Goal: Task Accomplishment & Management: Complete application form

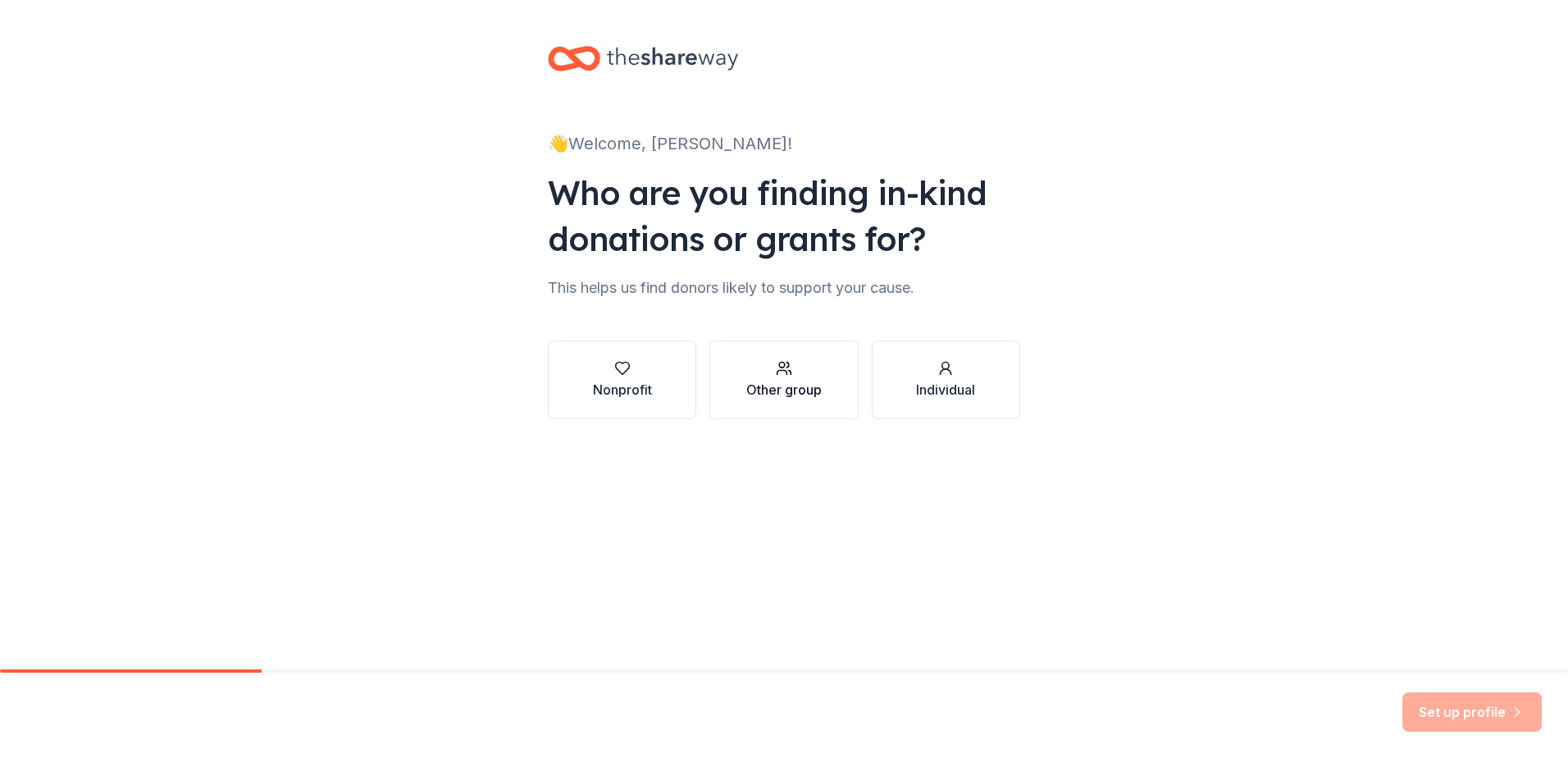
click at [782, 366] on icon "button" at bounding box center [784, 368] width 17 height 17
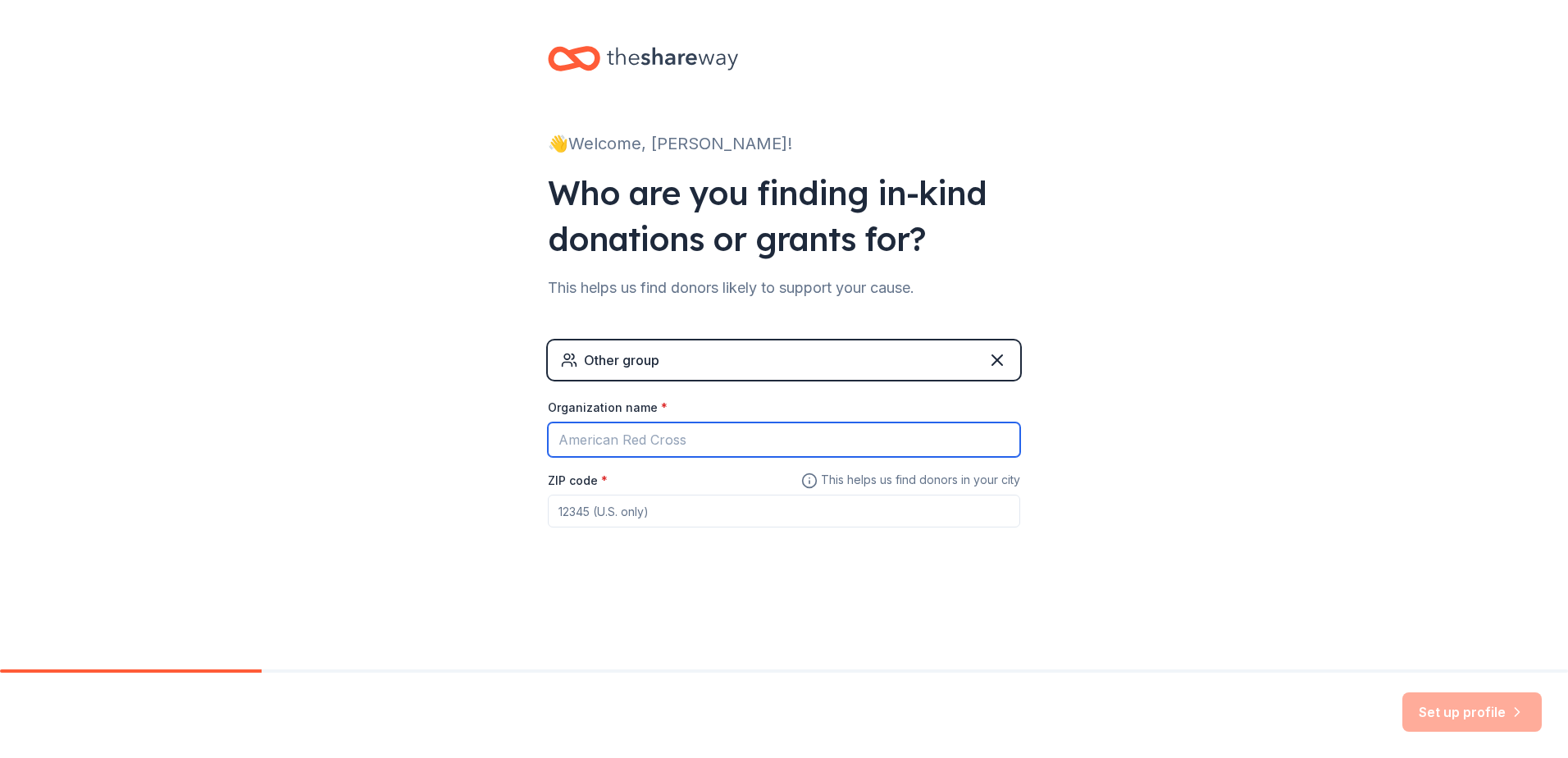
click at [618, 435] on input "Organization name *" at bounding box center [784, 439] width 472 height 34
type input "s"
type input "[GEOGRAPHIC_DATA]"
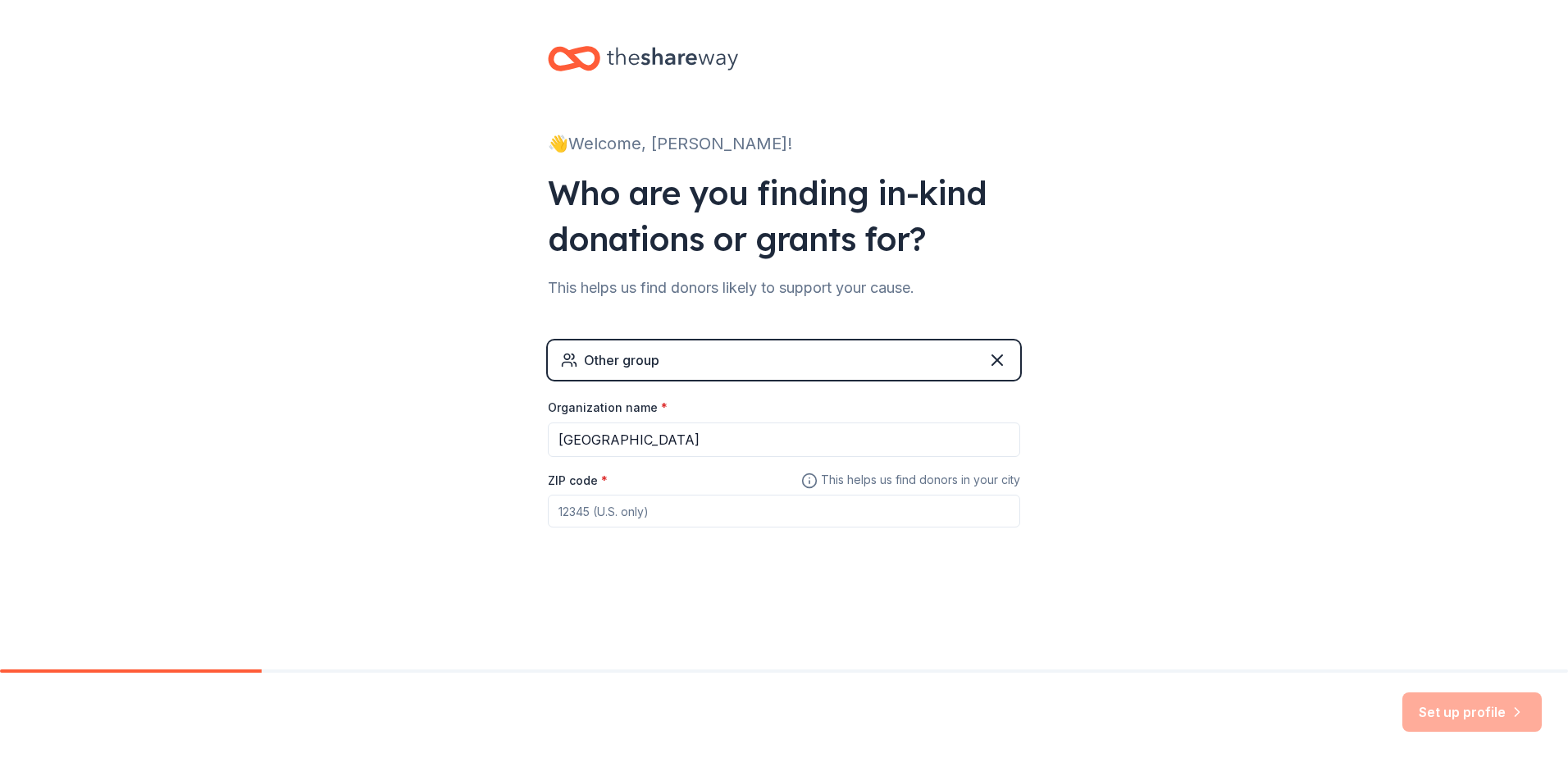
click at [660, 511] on input "ZIP code *" at bounding box center [784, 510] width 472 height 32
click at [666, 512] on input "17722" at bounding box center [784, 510] width 472 height 32
type input "1"
type input "11772"
click at [1483, 694] on button "Set up profile" at bounding box center [1473, 712] width 140 height 39
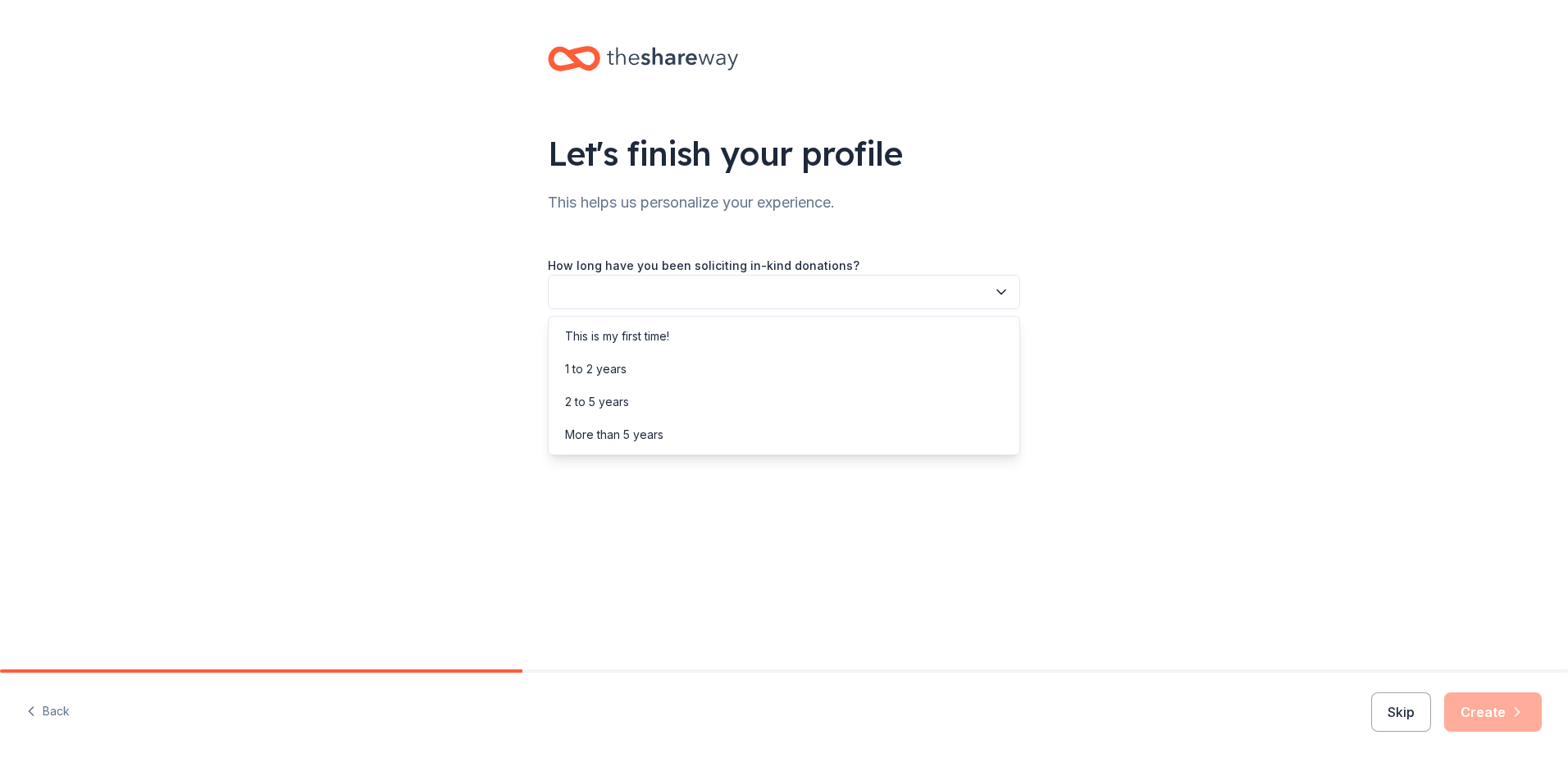
click at [784, 294] on button "button" at bounding box center [784, 291] width 472 height 34
click at [658, 337] on div "This is my first time!" at bounding box center [617, 337] width 104 height 20
click at [721, 365] on button "button" at bounding box center [784, 365] width 472 height 34
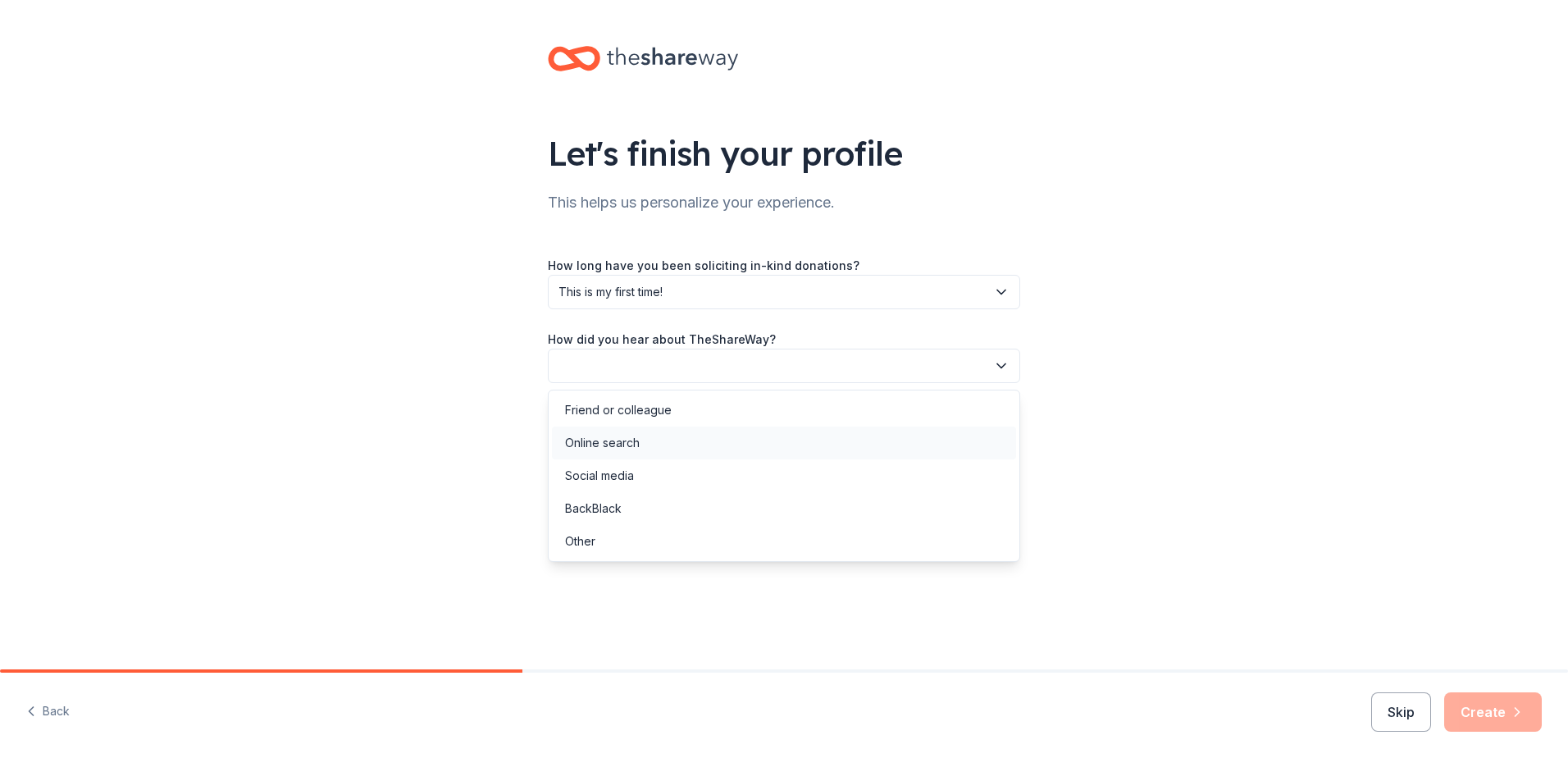
click at [647, 440] on div "Online search" at bounding box center [784, 442] width 465 height 32
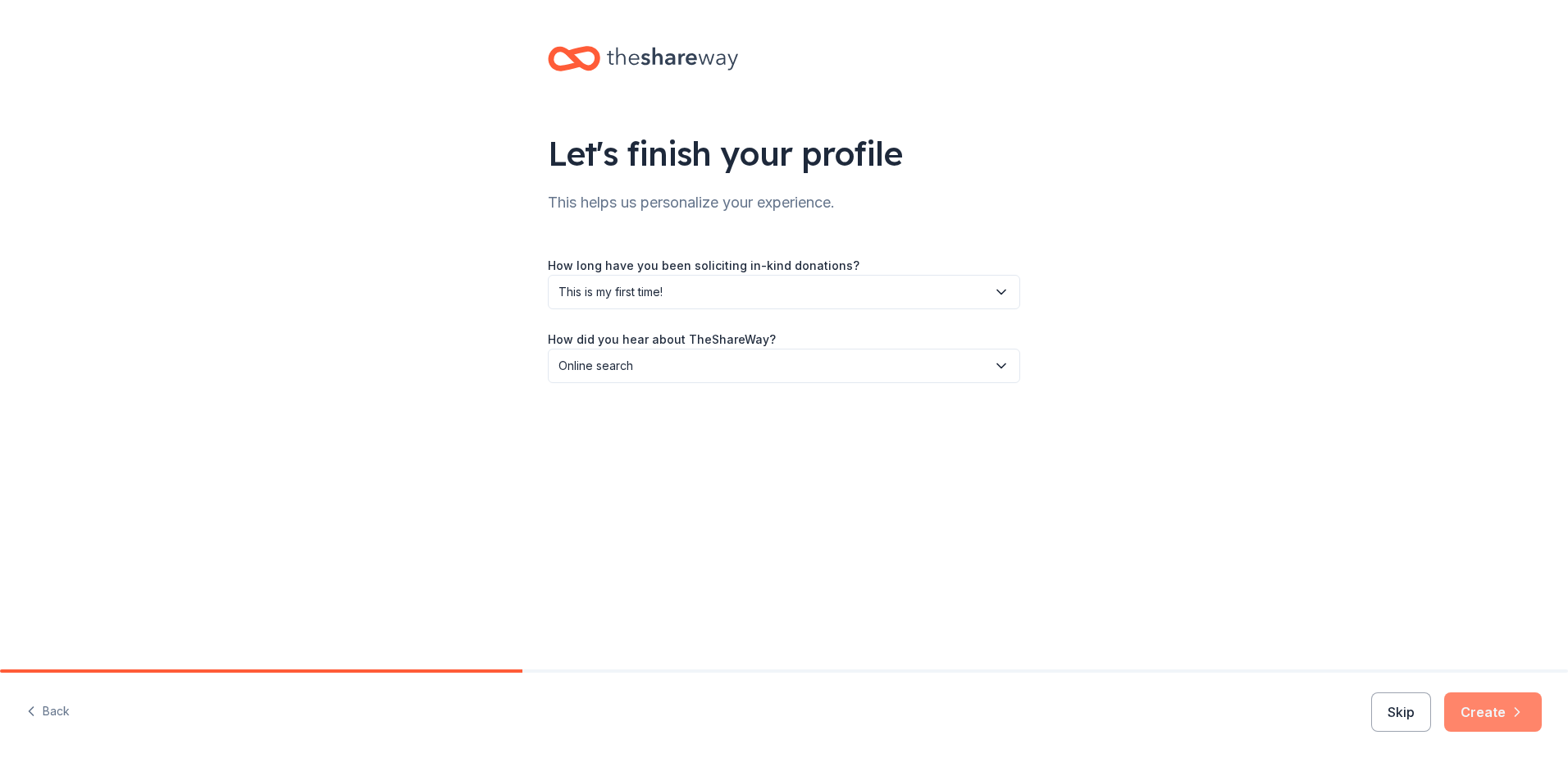
click at [1508, 704] on button "Create" at bounding box center [1492, 712] width 97 height 39
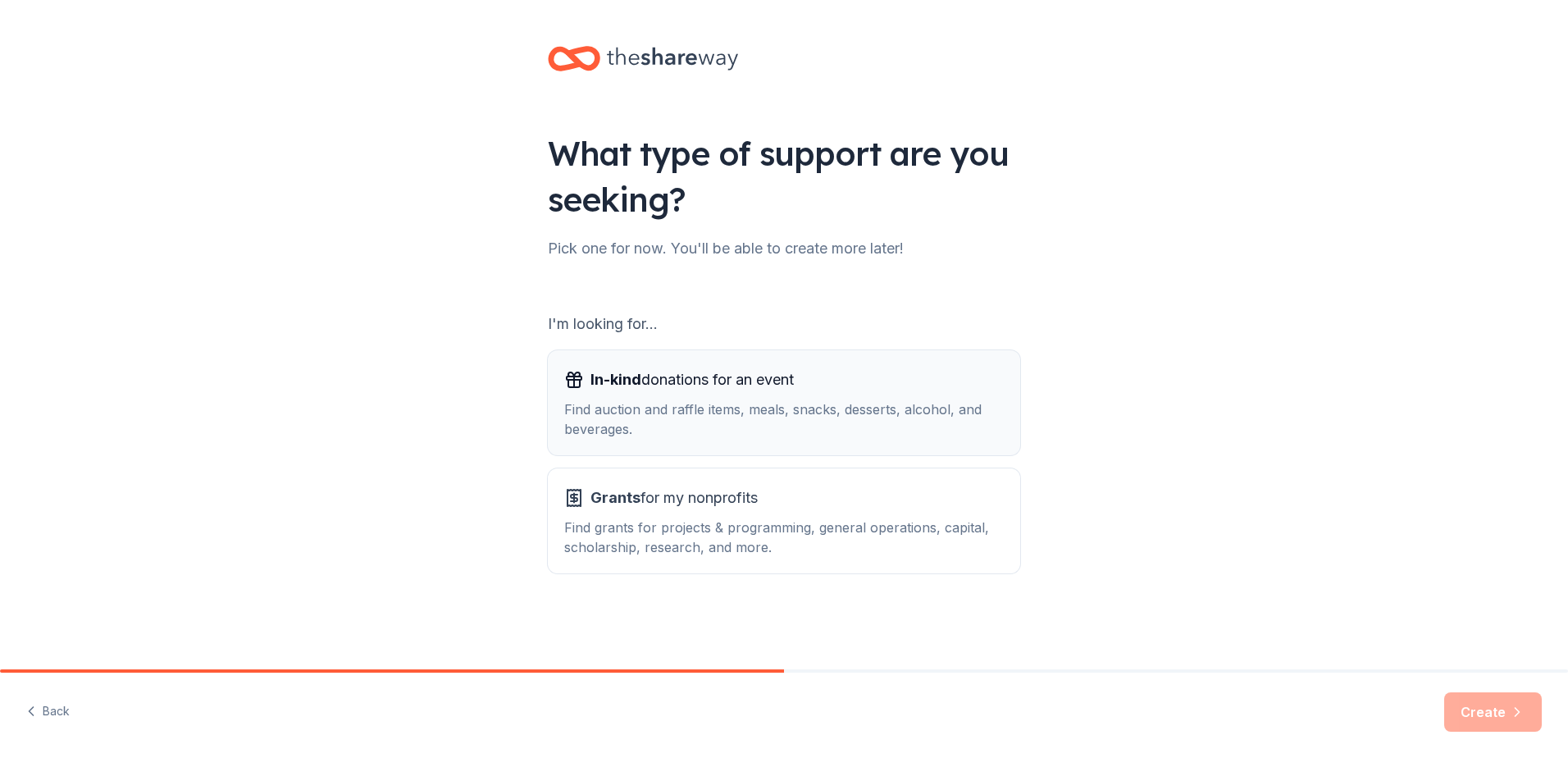
click at [748, 398] on div "In-kind donations for an event Find auction and raffle items, meals, snacks, de…" at bounding box center [784, 402] width 440 height 72
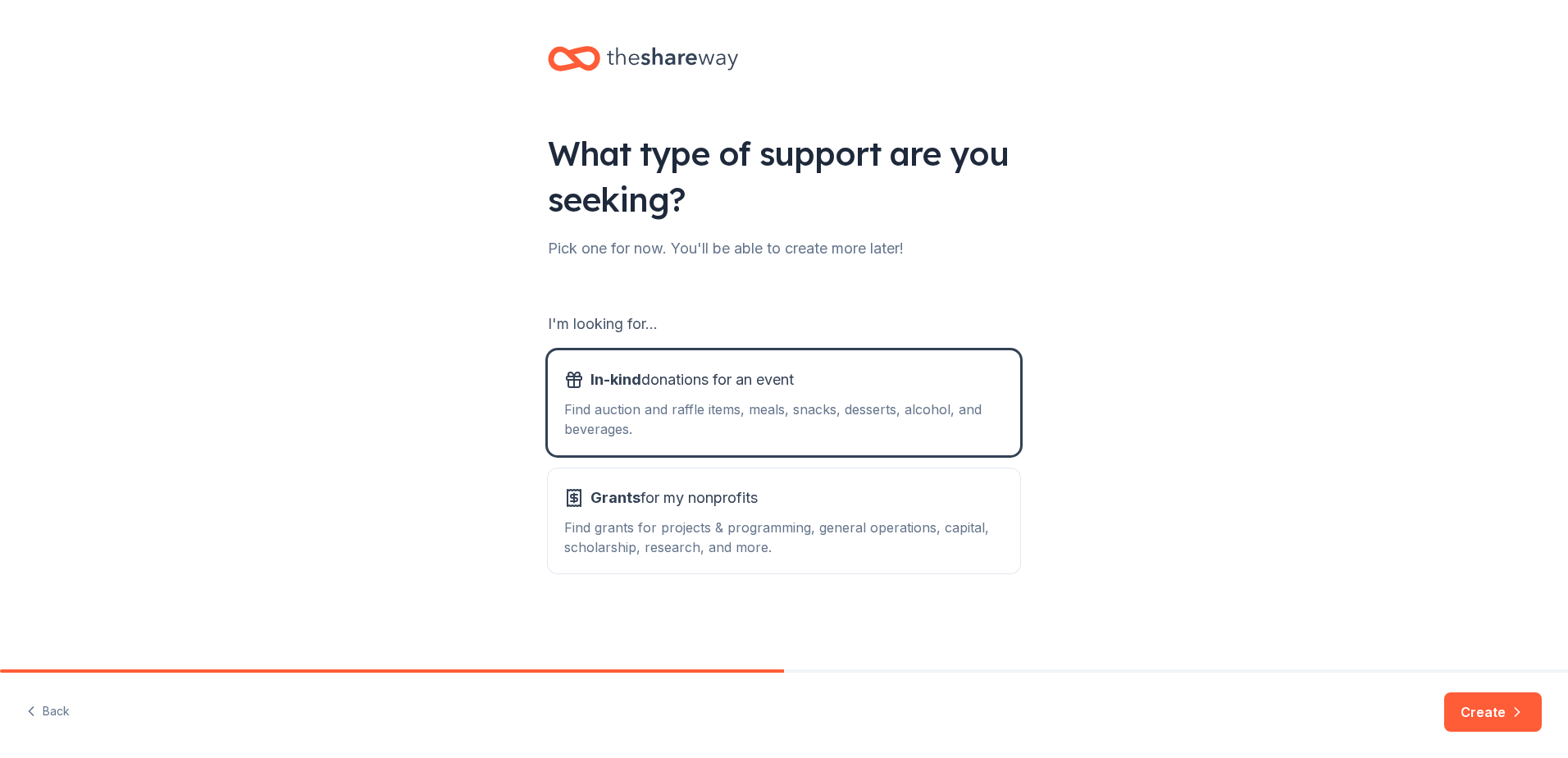
drag, startPoint x: 1473, startPoint y: 718, endPoint x: 1446, endPoint y: 711, distance: 27.9
click at [1469, 715] on button "Create" at bounding box center [1492, 712] width 97 height 39
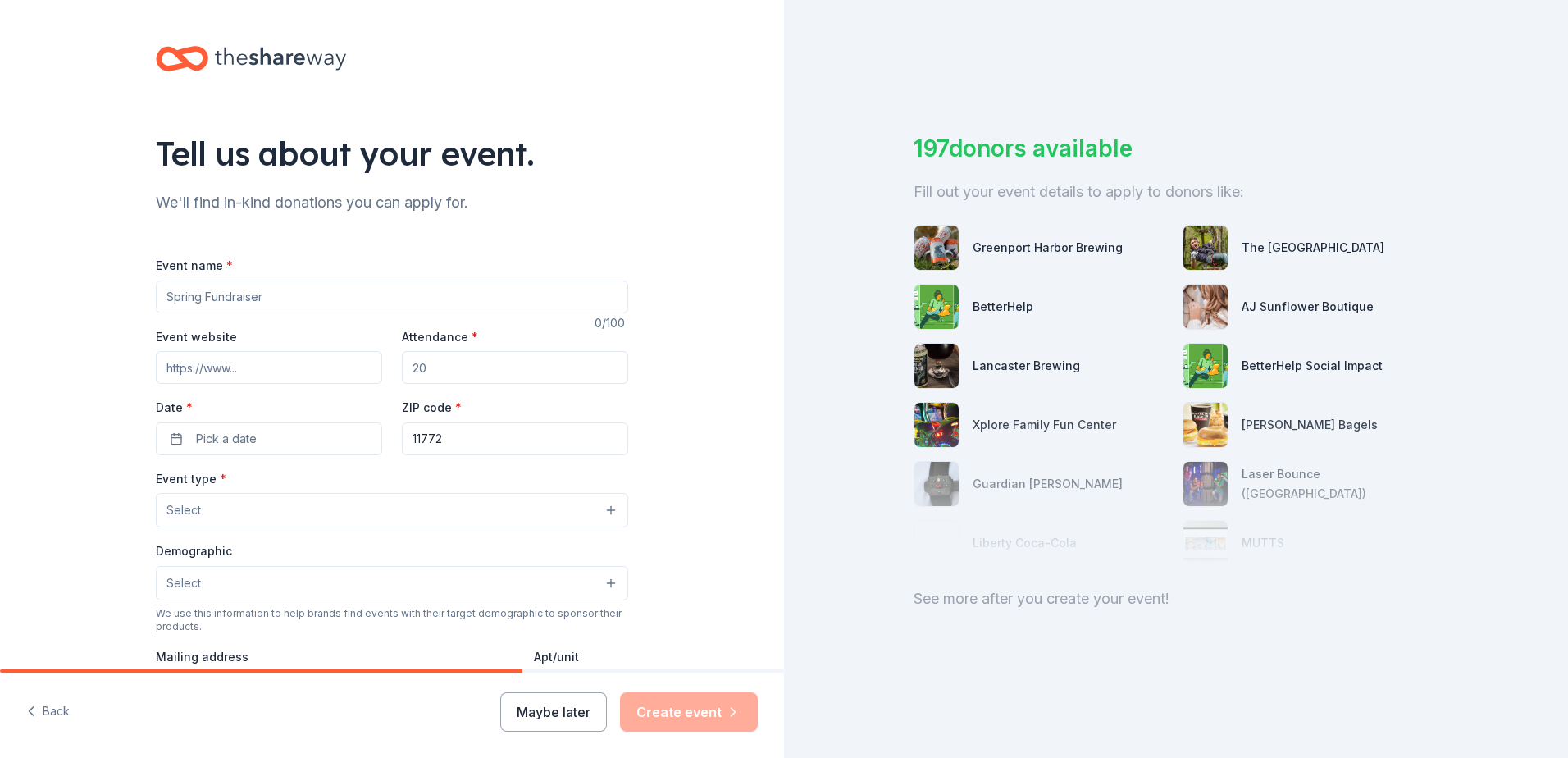
click at [260, 297] on input "Event name *" at bounding box center [392, 296] width 472 height 32
type input "Night at the races- Spring baseball trip"
click at [451, 376] on input "Attendance *" at bounding box center [515, 367] width 226 height 32
type input "250"
click at [282, 441] on button "Pick a date" at bounding box center [269, 438] width 226 height 32
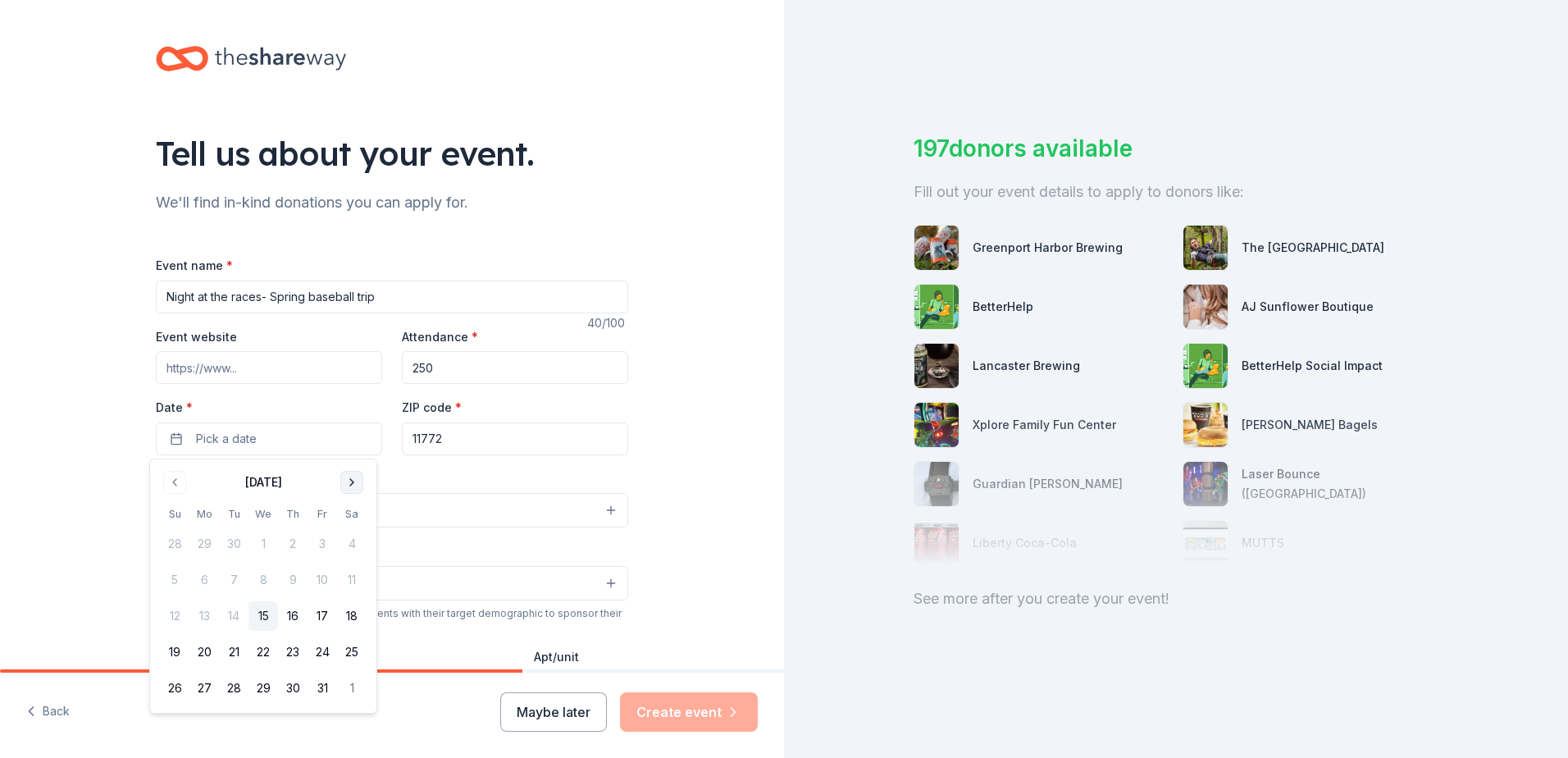
click at [358, 481] on button "Go to next month" at bounding box center [351, 481] width 23 height 23
click at [356, 481] on button "Go to next month" at bounding box center [351, 481] width 23 height 23
click at [354, 536] on button "6" at bounding box center [351, 543] width 30 height 30
click at [354, 544] on button "6" at bounding box center [351, 543] width 30 height 30
click at [351, 542] on button "6" at bounding box center [351, 543] width 30 height 30
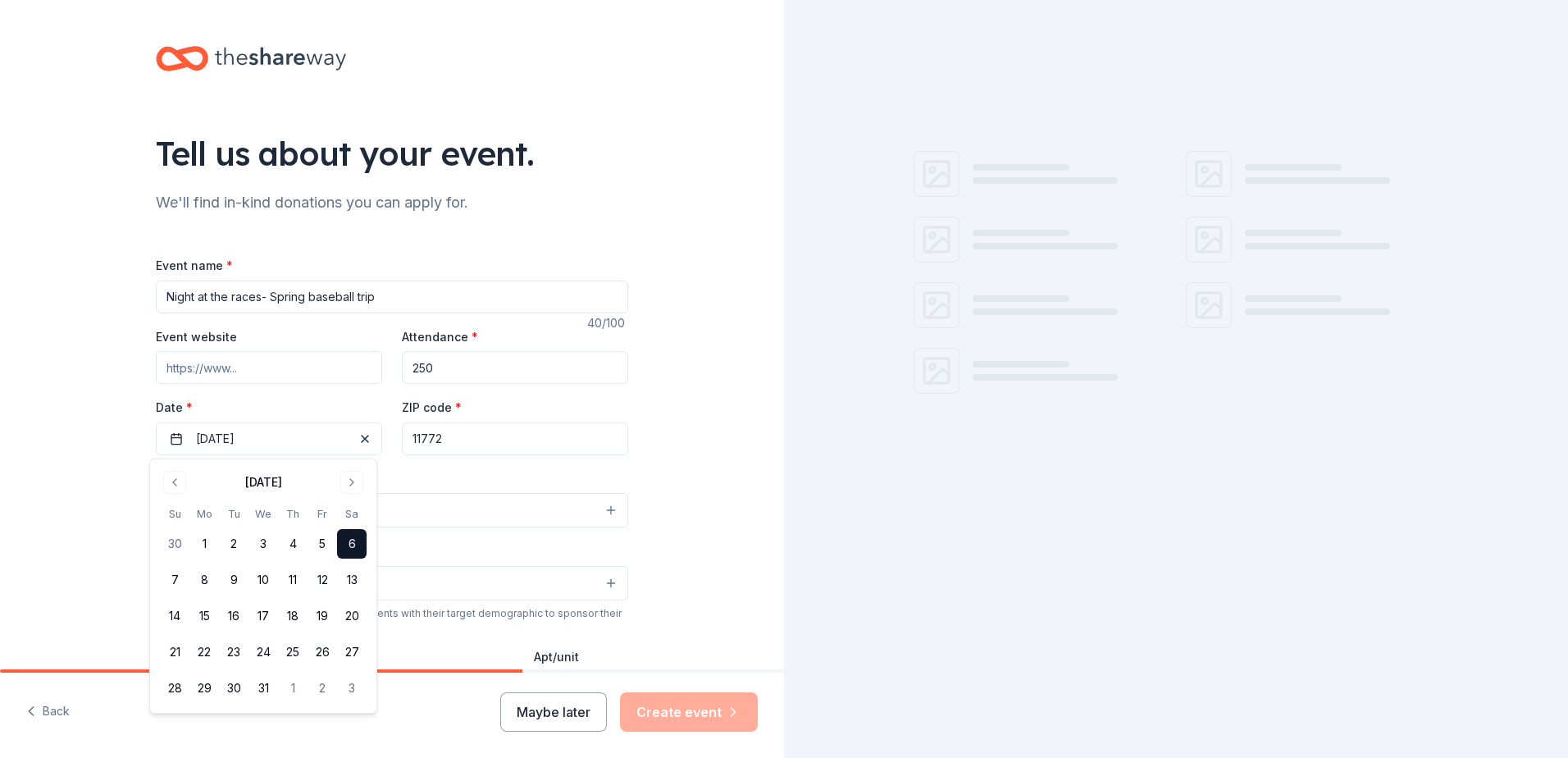
click at [440, 514] on button "Select" at bounding box center [392, 510] width 472 height 34
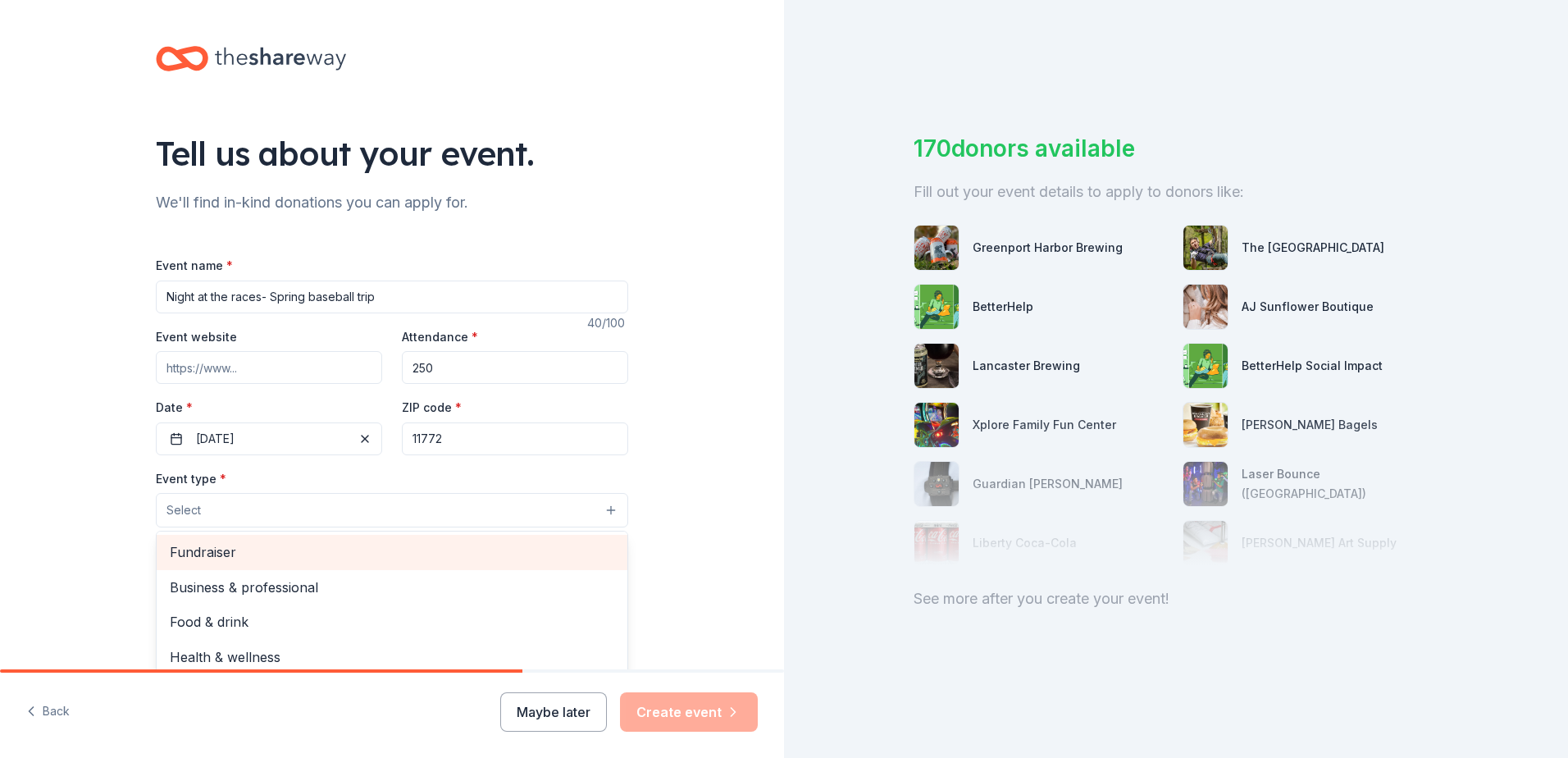
click at [223, 550] on span "Fundraiser" at bounding box center [392, 552] width 445 height 22
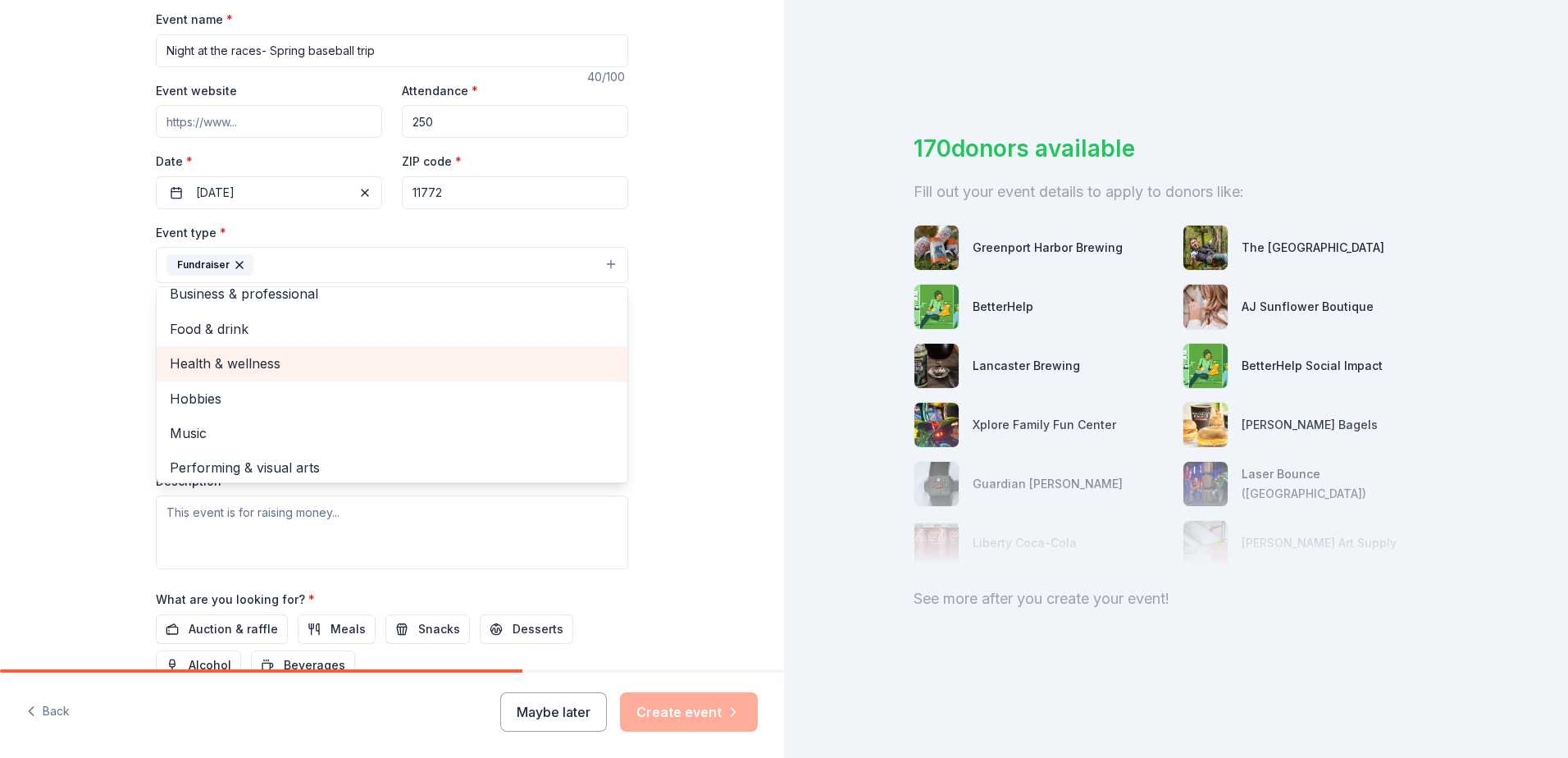
scroll to position [20, 0]
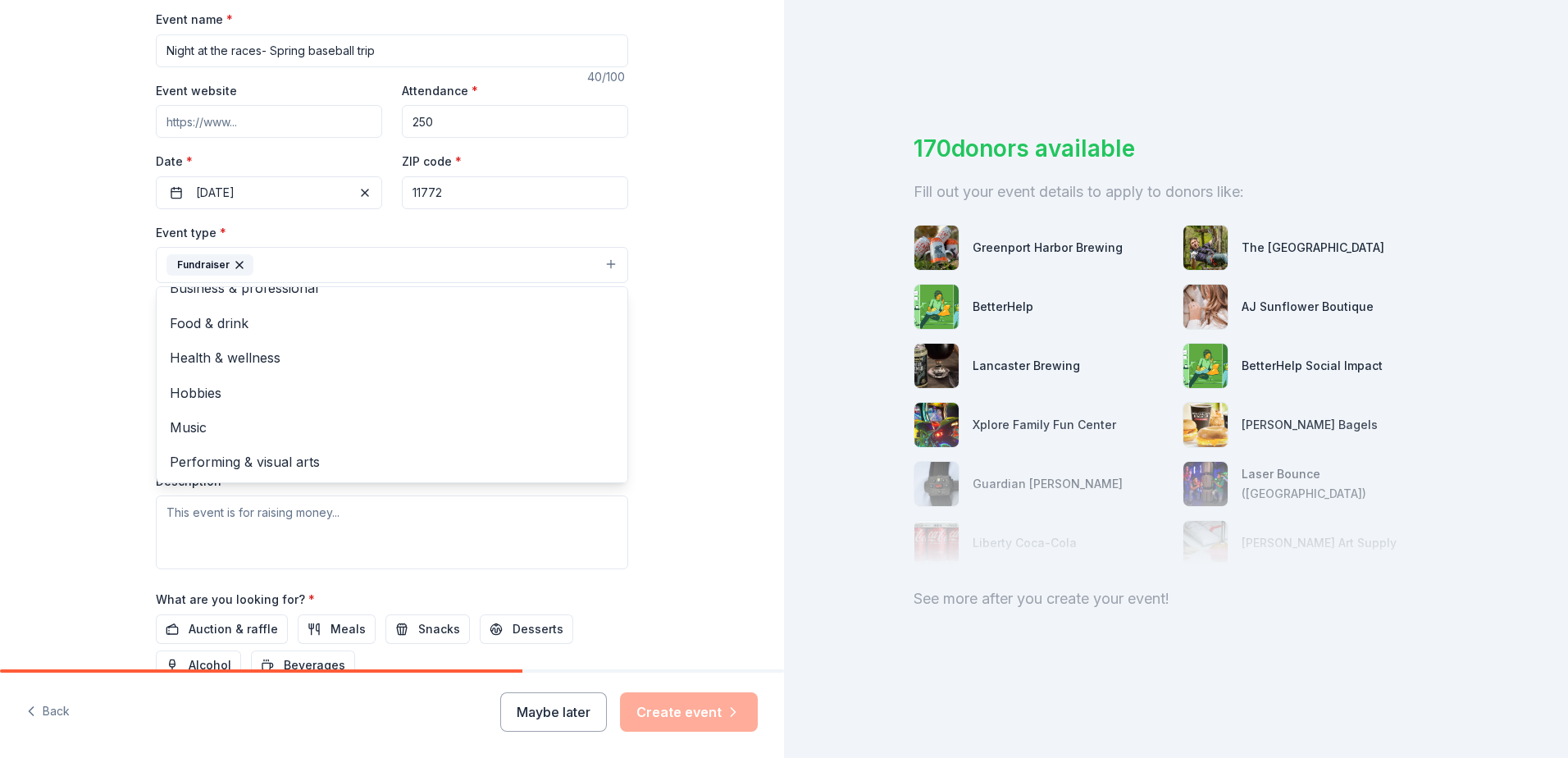
click at [666, 397] on div "Tell us about your event. We'll find in-kind donations you can apply for. Event…" at bounding box center [392, 300] width 784 height 1094
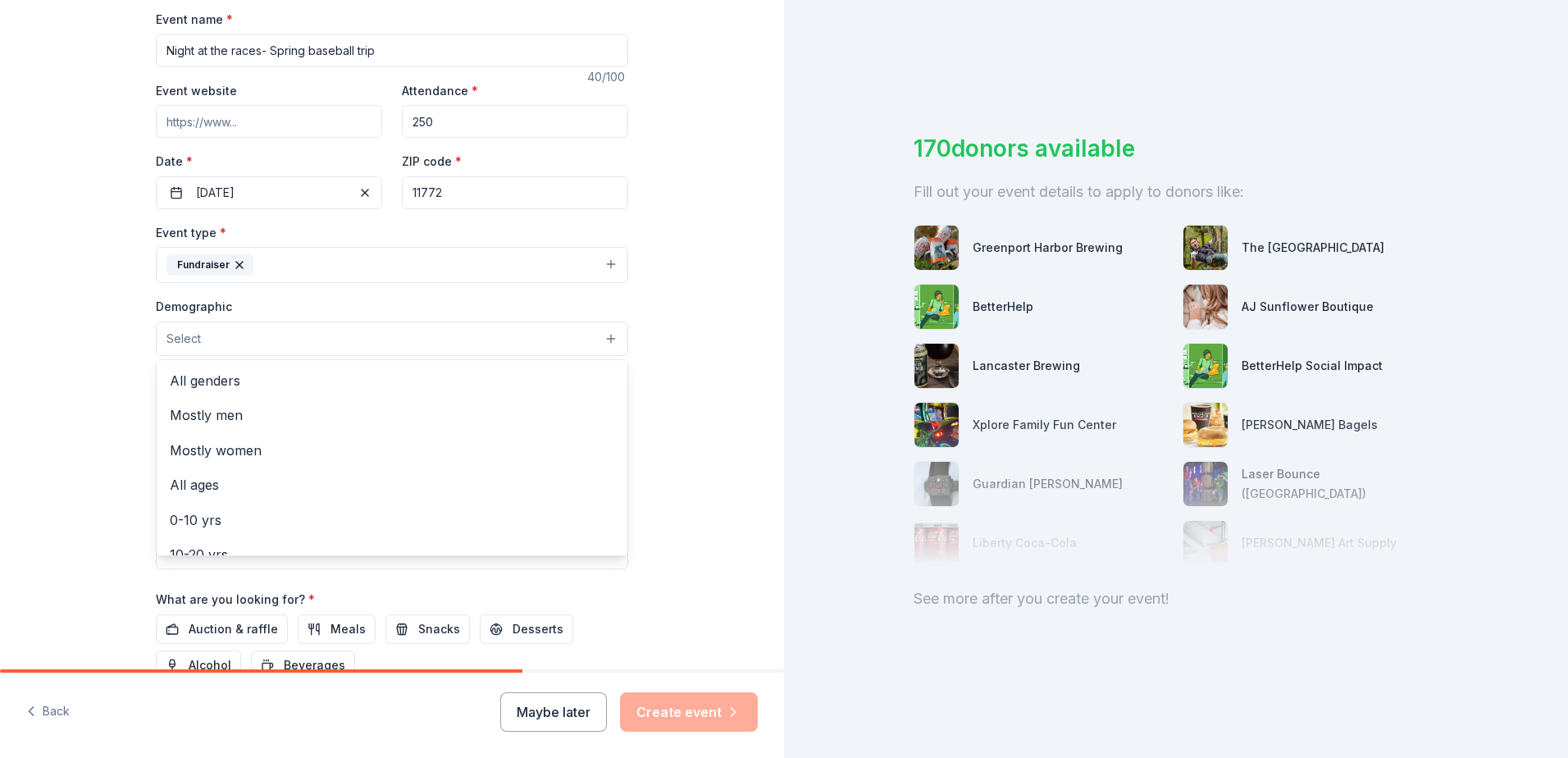
click at [204, 345] on button "Select" at bounding box center [392, 339] width 472 height 34
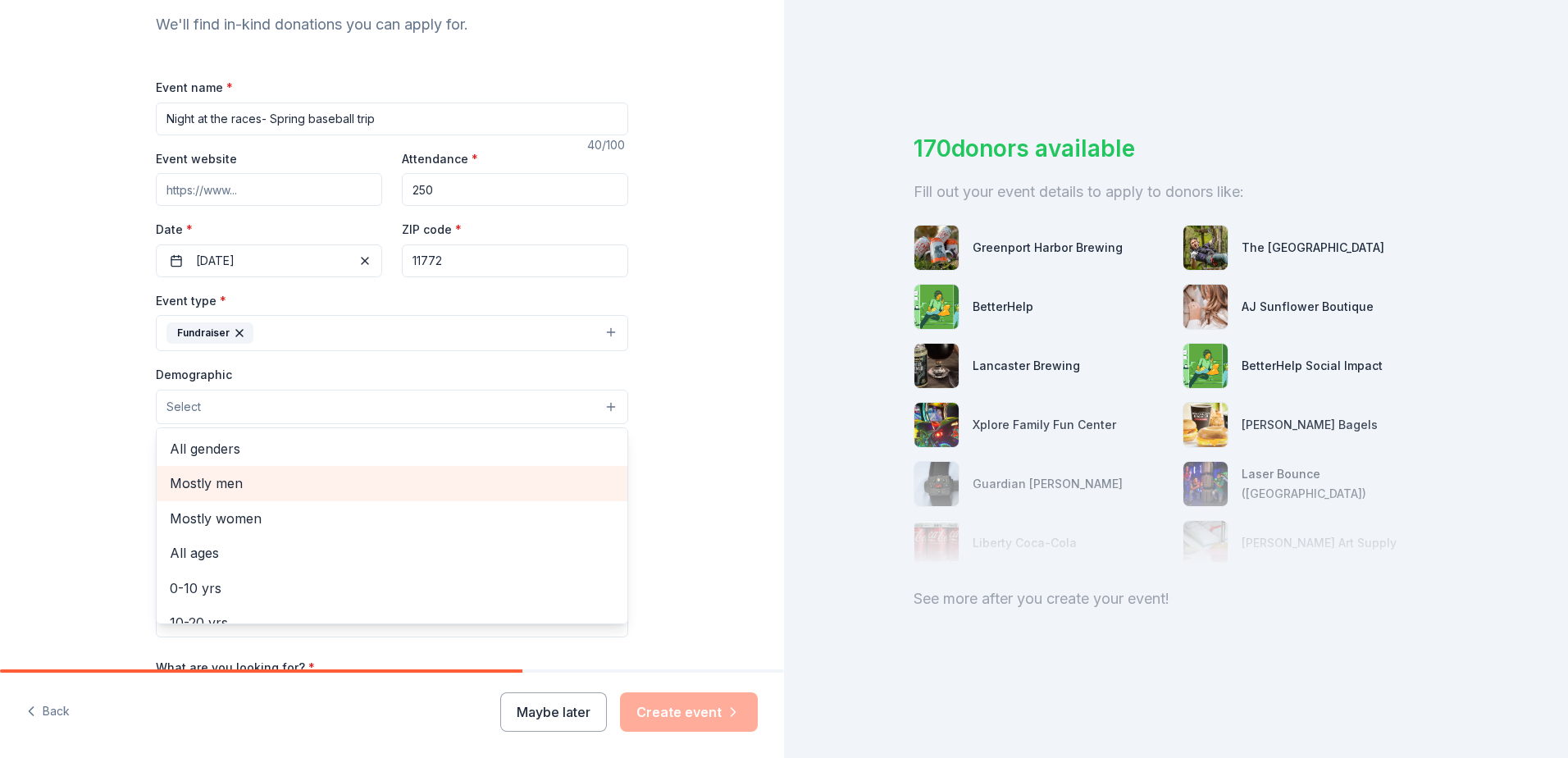
scroll to position [82, 0]
click at [201, 474] on span "All ages" at bounding box center [392, 471] width 445 height 22
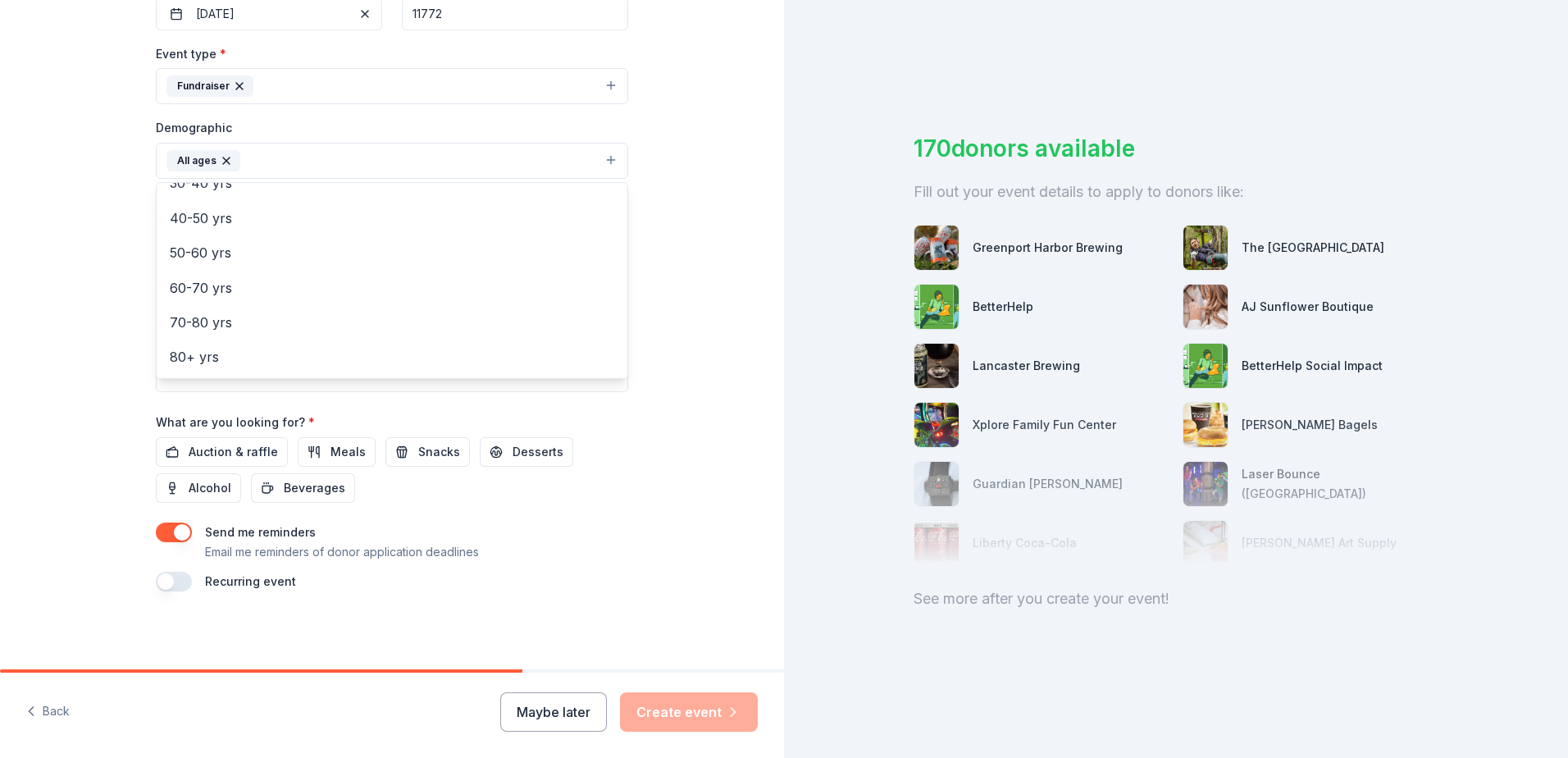
scroll to position [425, 0]
drag, startPoint x: 690, startPoint y: 347, endPoint x: 681, endPoint y: 357, distance: 13.5
click at [687, 349] on div "Tell us about your event. We'll find in-kind donations you can apply for. Event…" at bounding box center [392, 122] width 784 height 1095
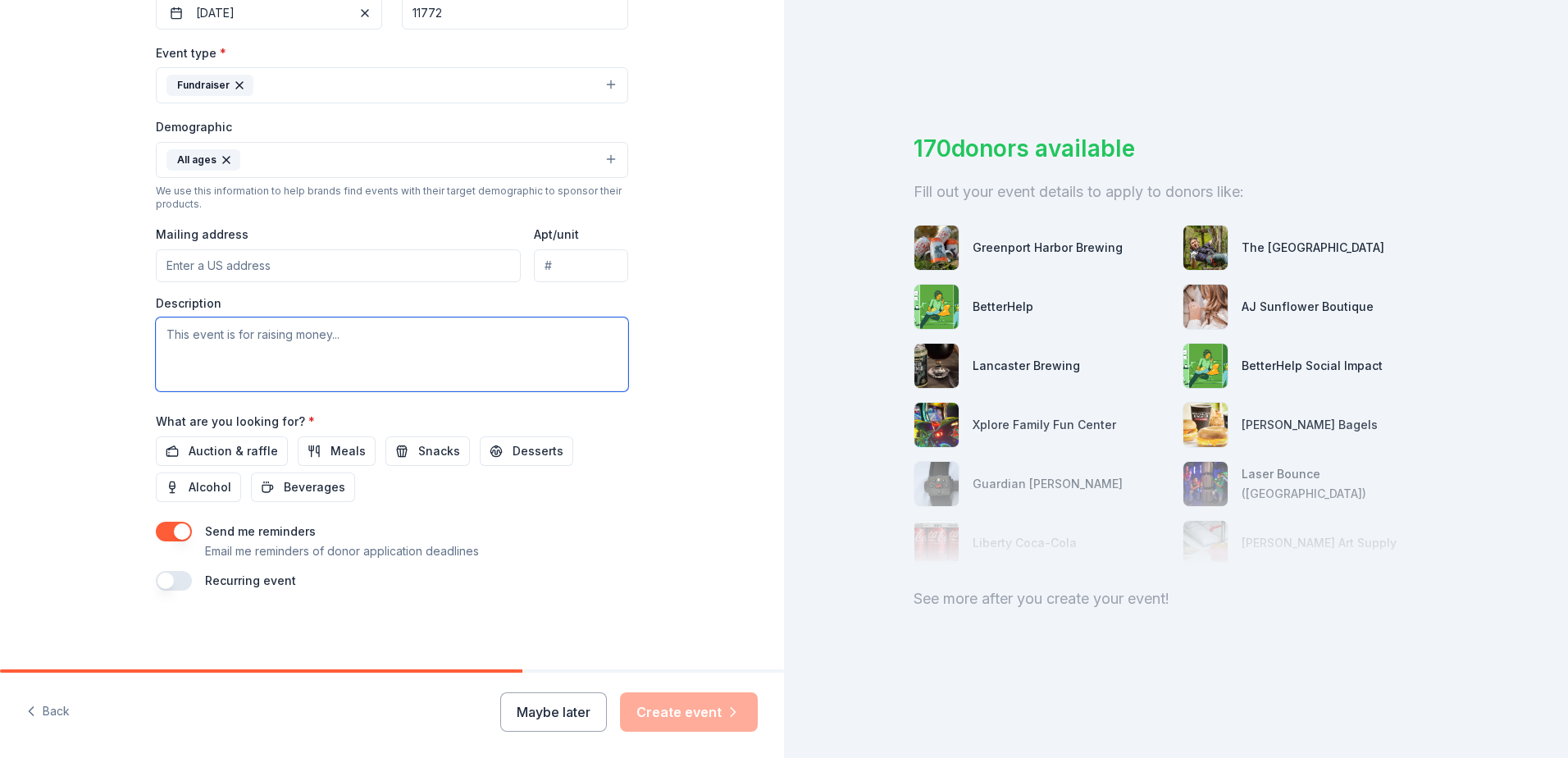
click at [181, 333] on textarea at bounding box center [392, 353] width 472 height 74
type textarea "Fundraiser for their spring baseball trip"
click at [210, 446] on span "Auction & raffle" at bounding box center [233, 451] width 90 height 20
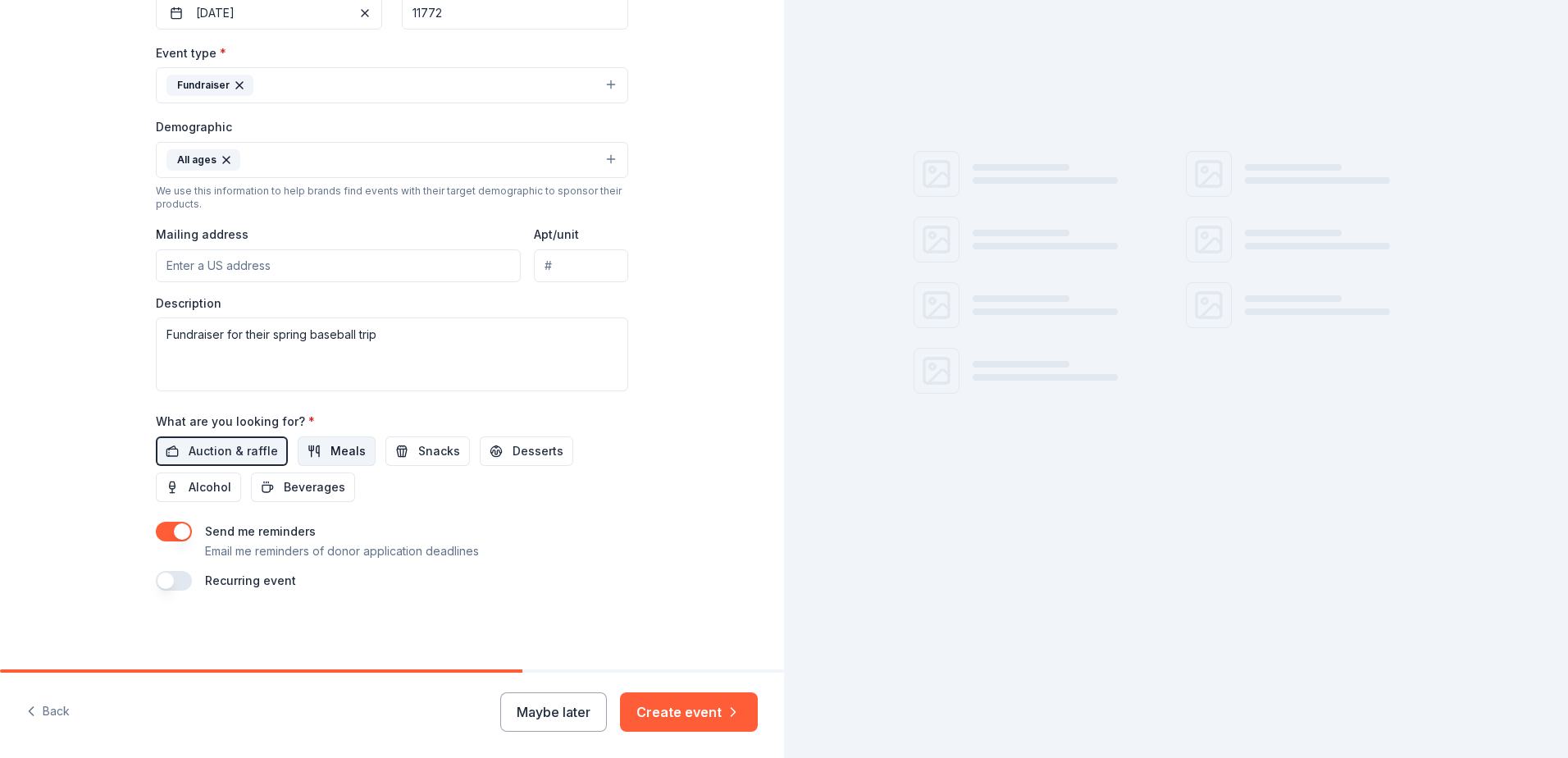
click at [331, 452] on span "Meals" at bounding box center [348, 451] width 35 height 20
click at [687, 716] on button "Create event" at bounding box center [689, 712] width 138 height 39
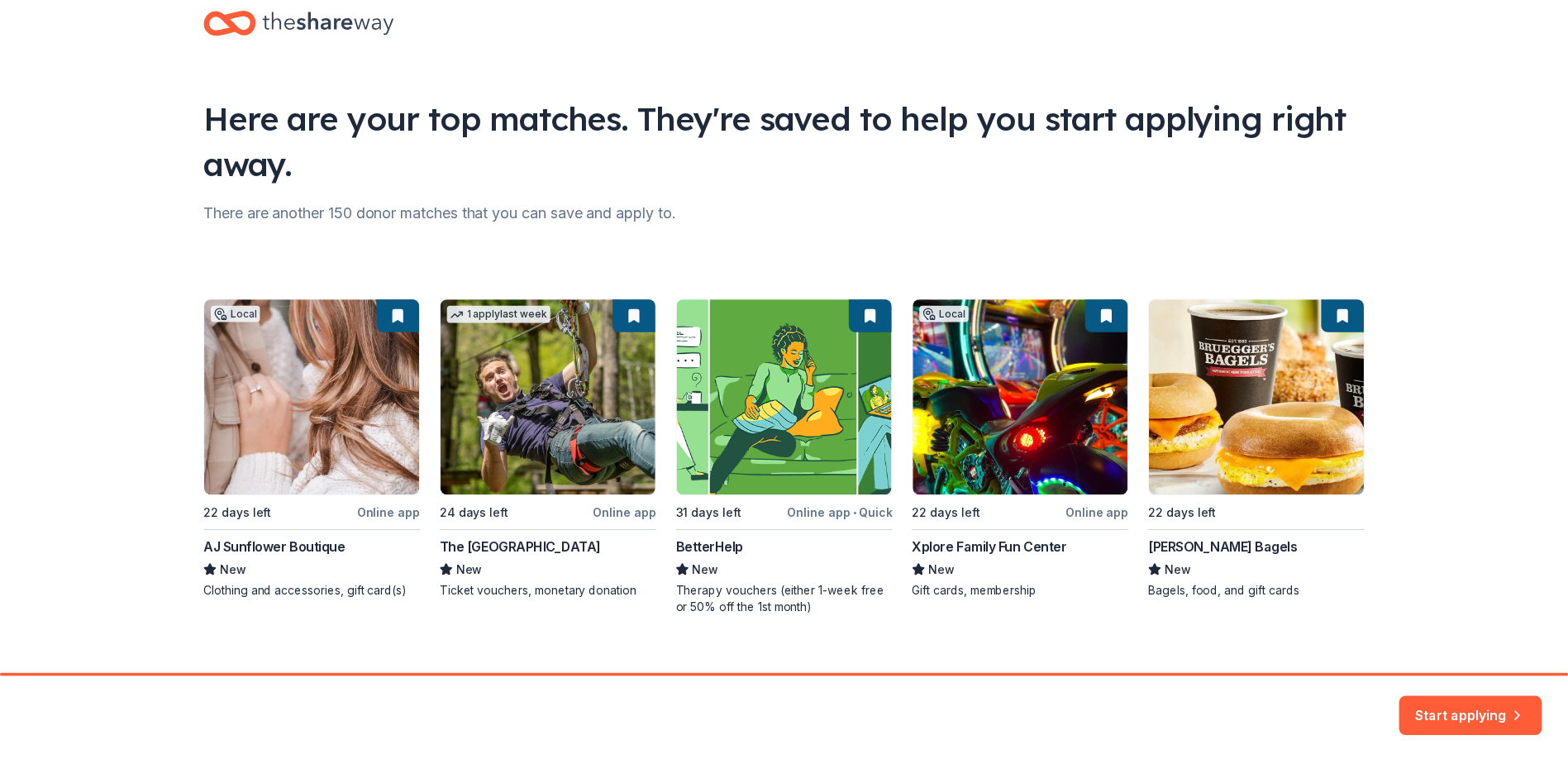
scroll to position [61, 0]
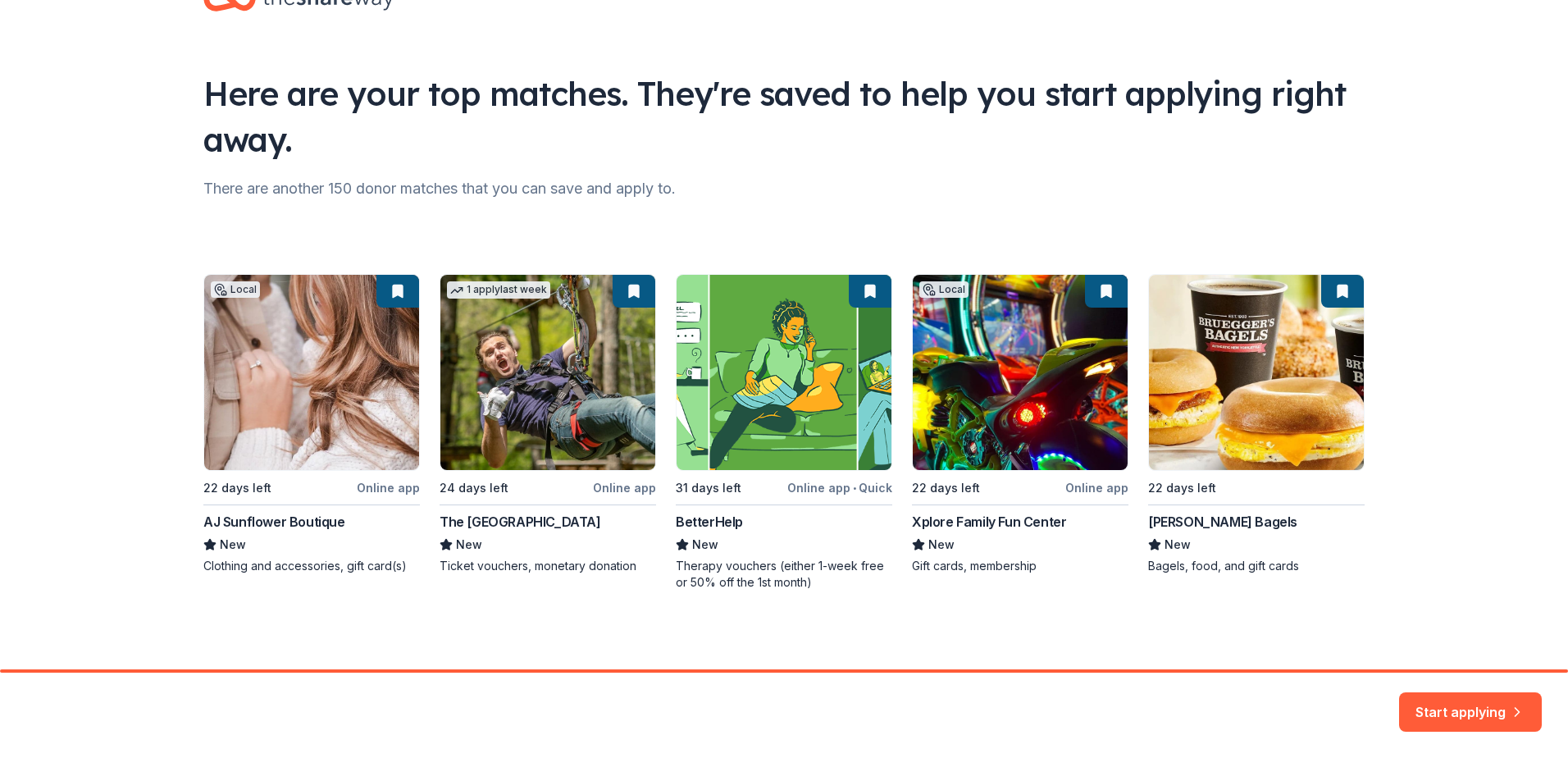
drag, startPoint x: 1474, startPoint y: 704, endPoint x: 1413, endPoint y: 667, distance: 71.3
click at [1473, 701] on button "Start applying" at bounding box center [1470, 702] width 143 height 39
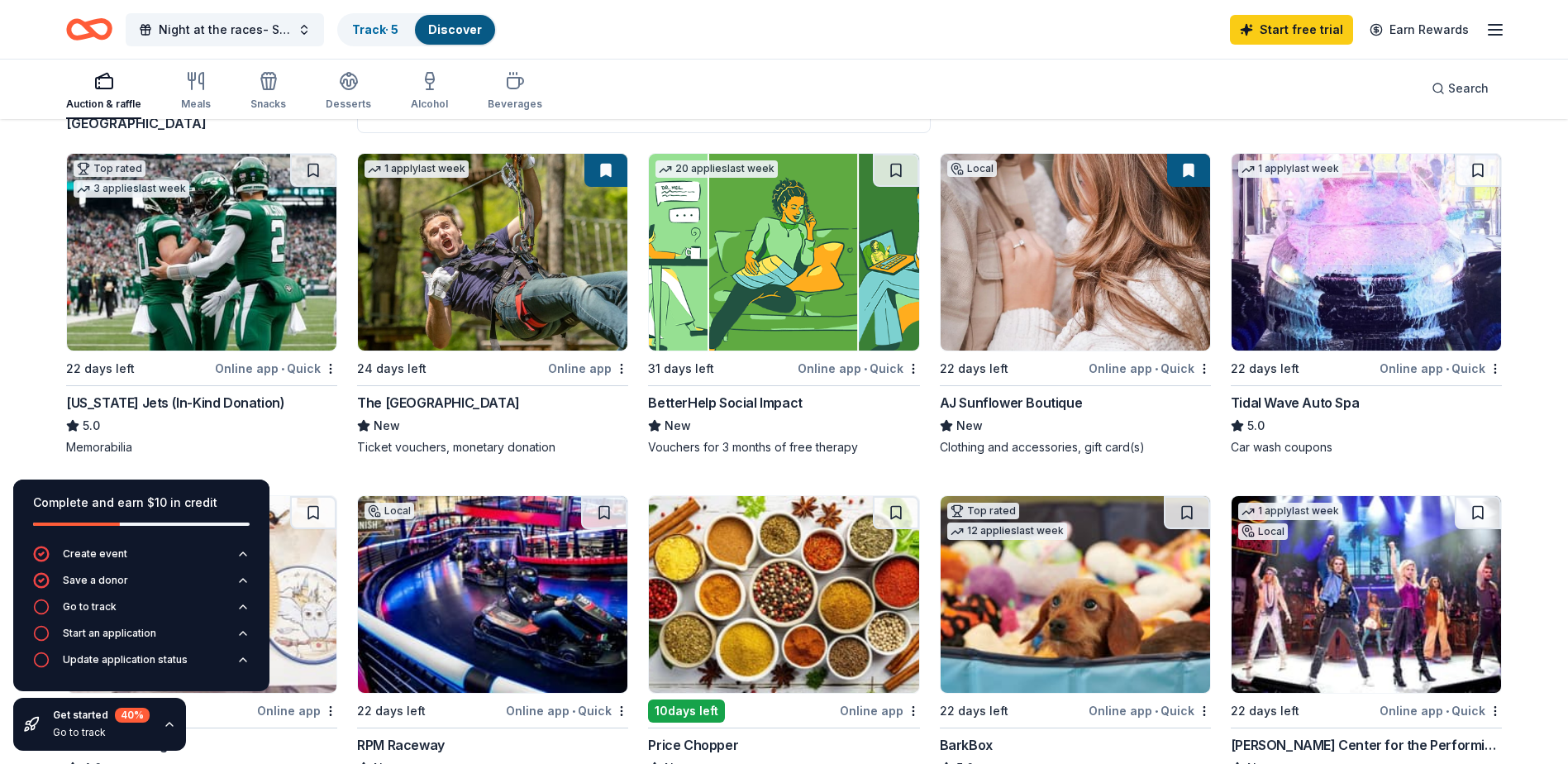
scroll to position [82, 0]
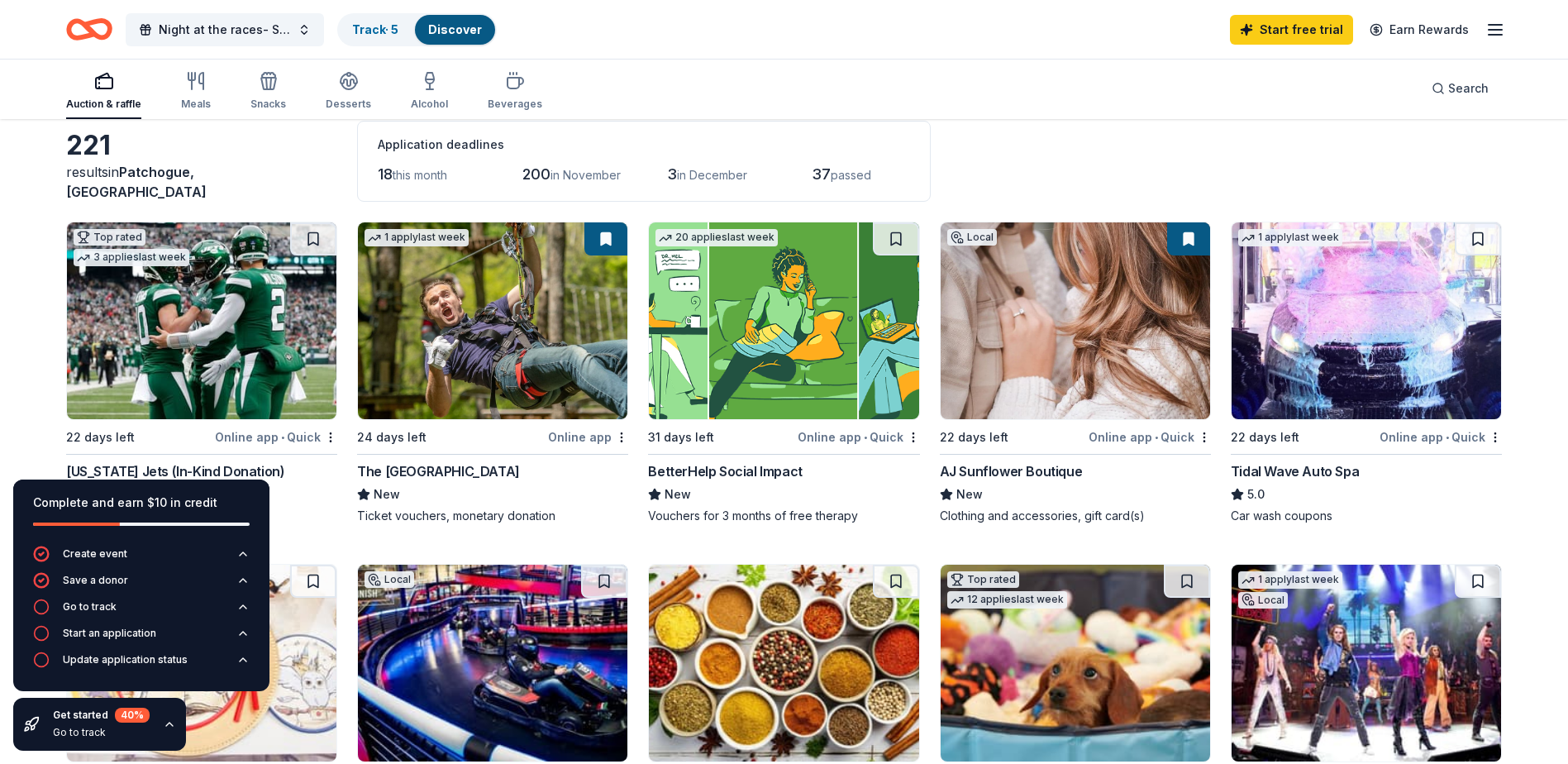
click at [551, 346] on img at bounding box center [493, 320] width 270 height 196
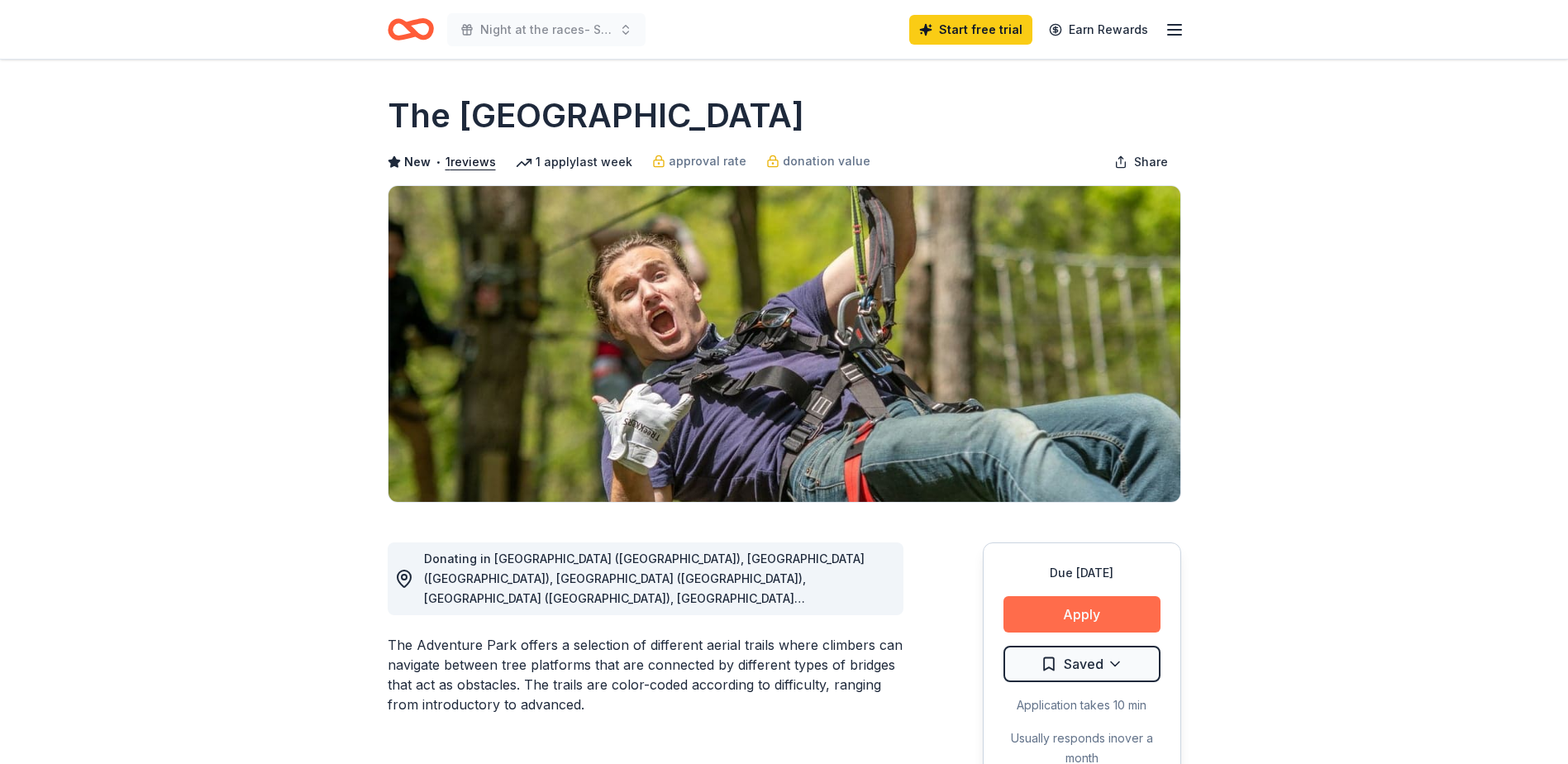
click at [1087, 621] on button "Apply" at bounding box center [1082, 614] width 157 height 37
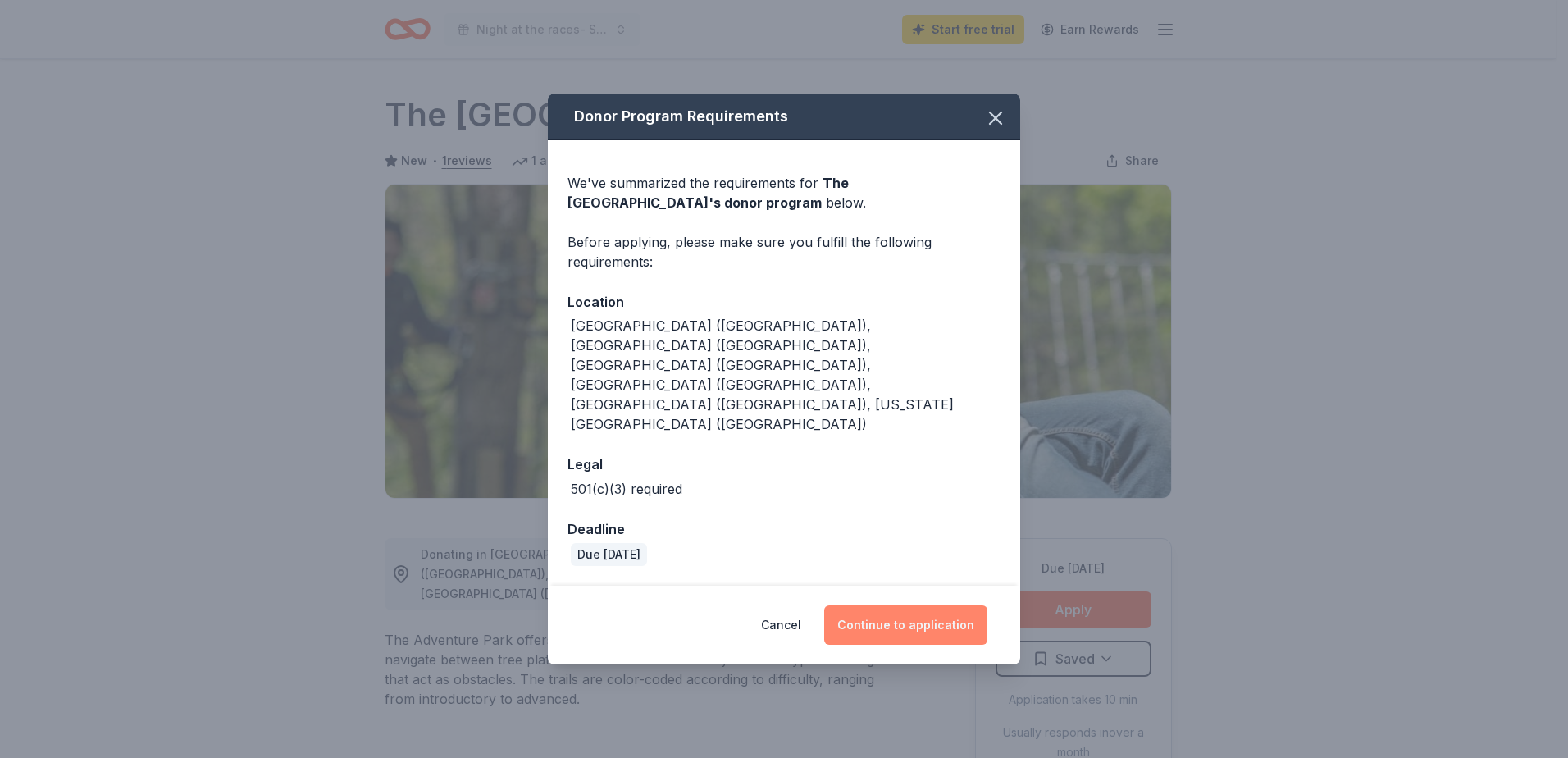
click at [911, 605] on button "Continue to application" at bounding box center [906, 625] width 163 height 39
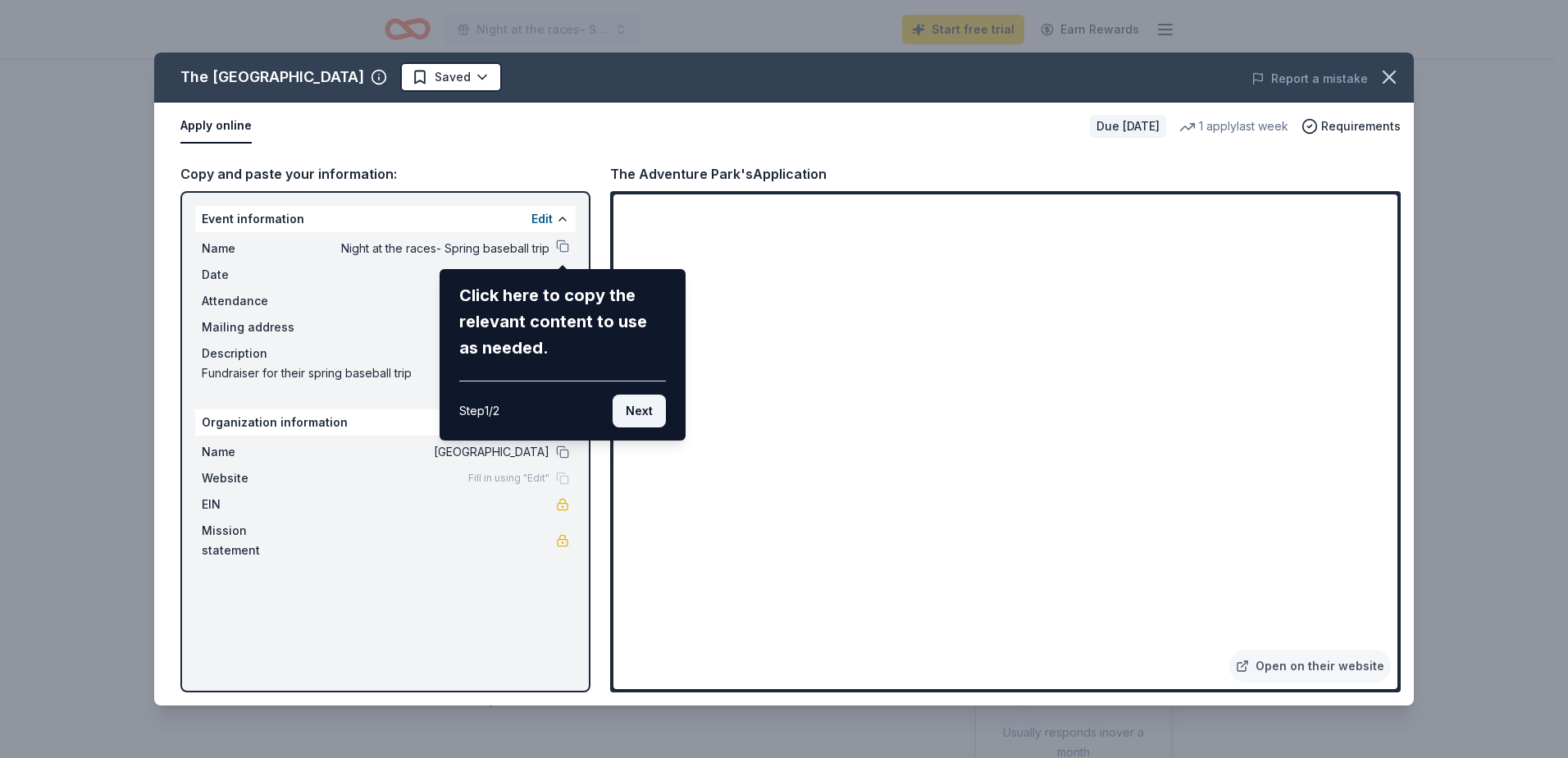
click at [647, 410] on button "Next" at bounding box center [639, 411] width 53 height 32
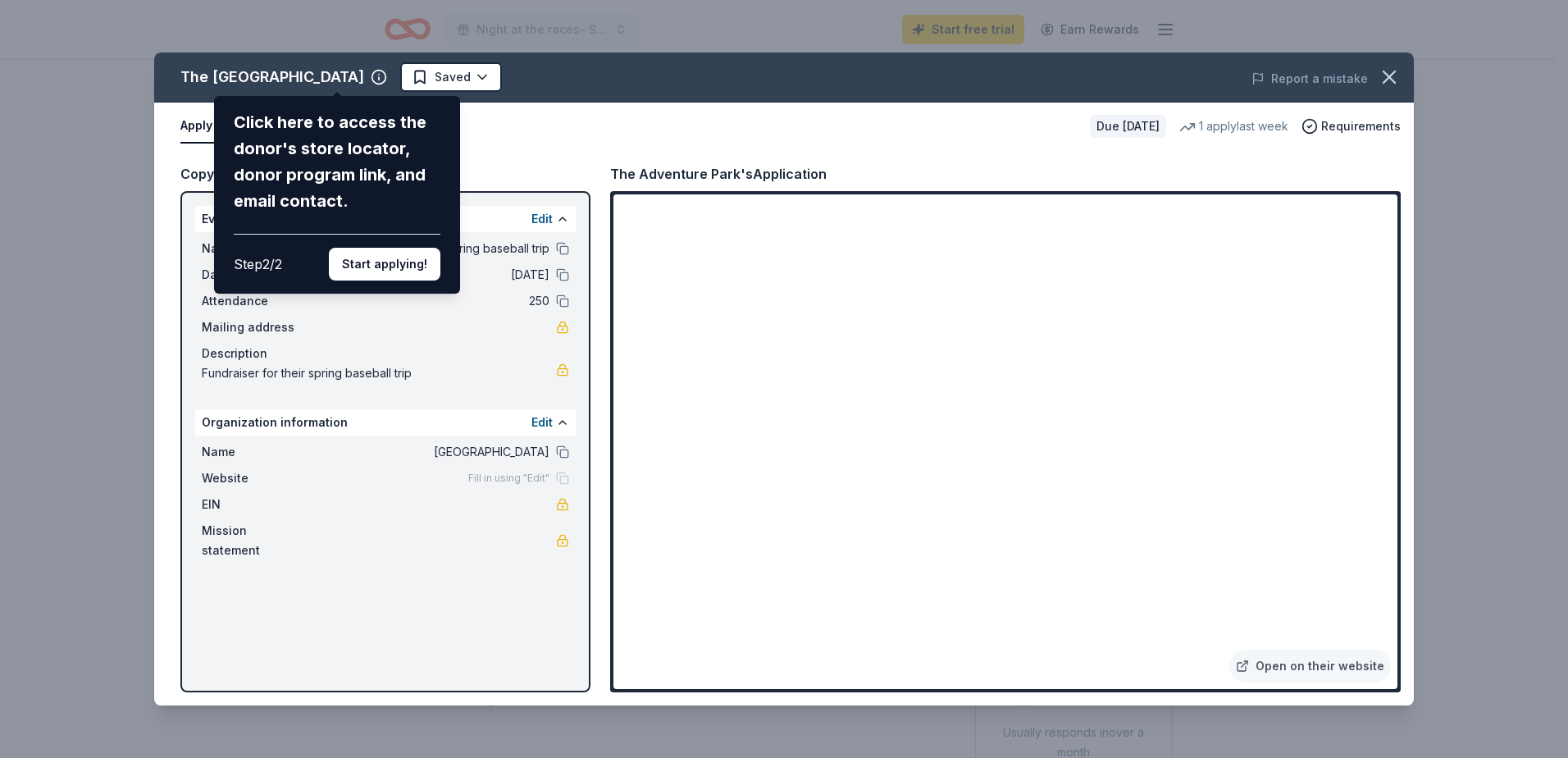
drag, startPoint x: 382, startPoint y: 272, endPoint x: 408, endPoint y: 292, distance: 32.8
click at [383, 272] on button "Start applying!" at bounding box center [384, 264] width 111 height 32
